Goal: Check status

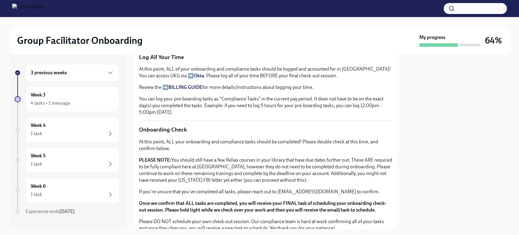
scroll to position [505, 0]
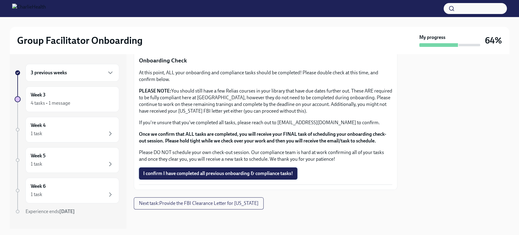
click at [273, 176] on span "I confirm I have completed all previous onboarding & compliance tasks!" at bounding box center [218, 173] width 150 height 6
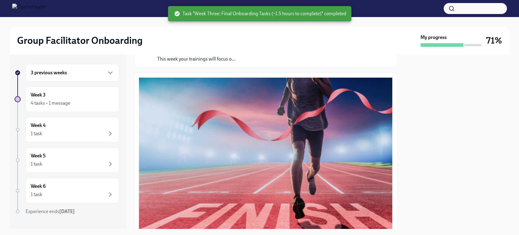
scroll to position [0, 0]
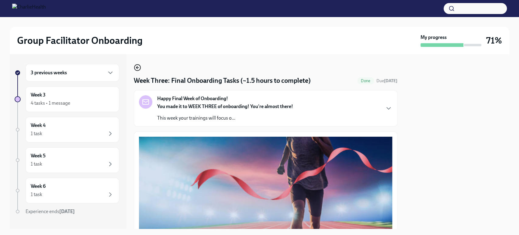
click at [139, 67] on icon "button" at bounding box center [137, 67] width 7 height 7
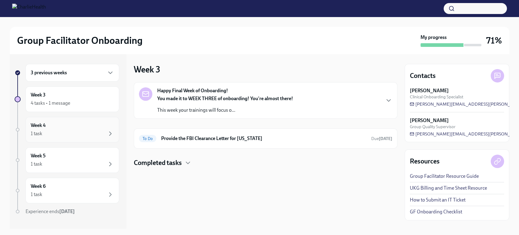
click at [75, 125] on div "Week 4 1 task" at bounding box center [72, 129] width 83 height 15
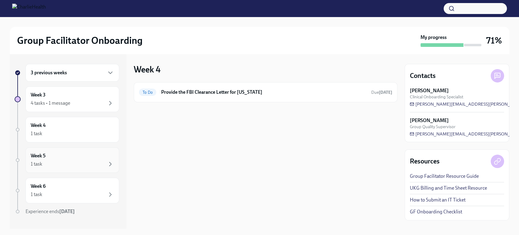
click at [73, 157] on div "Week 5 1 task" at bounding box center [72, 159] width 83 height 15
click at [68, 189] on div "Week 6 1 task" at bounding box center [72, 190] width 83 height 15
